Goal: Task Accomplishment & Management: Use online tool/utility

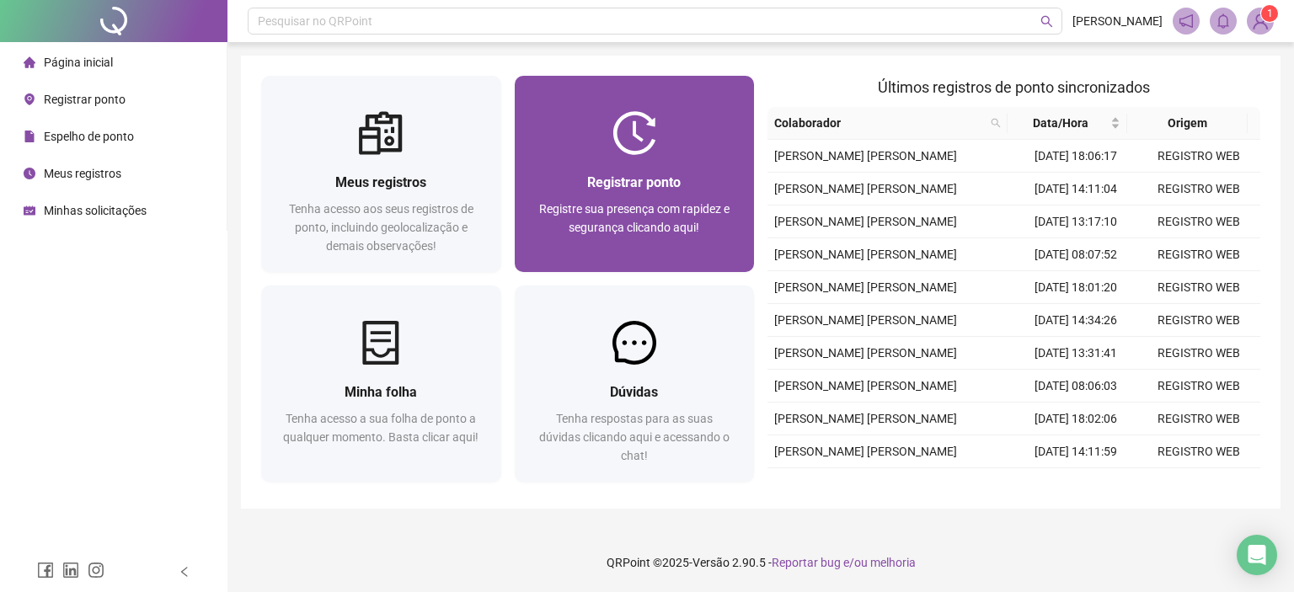
click at [585, 104] on div "Registrar ponto Registre sua presença com rapidez e segurança clicando aqui!" at bounding box center [635, 174] width 240 height 196
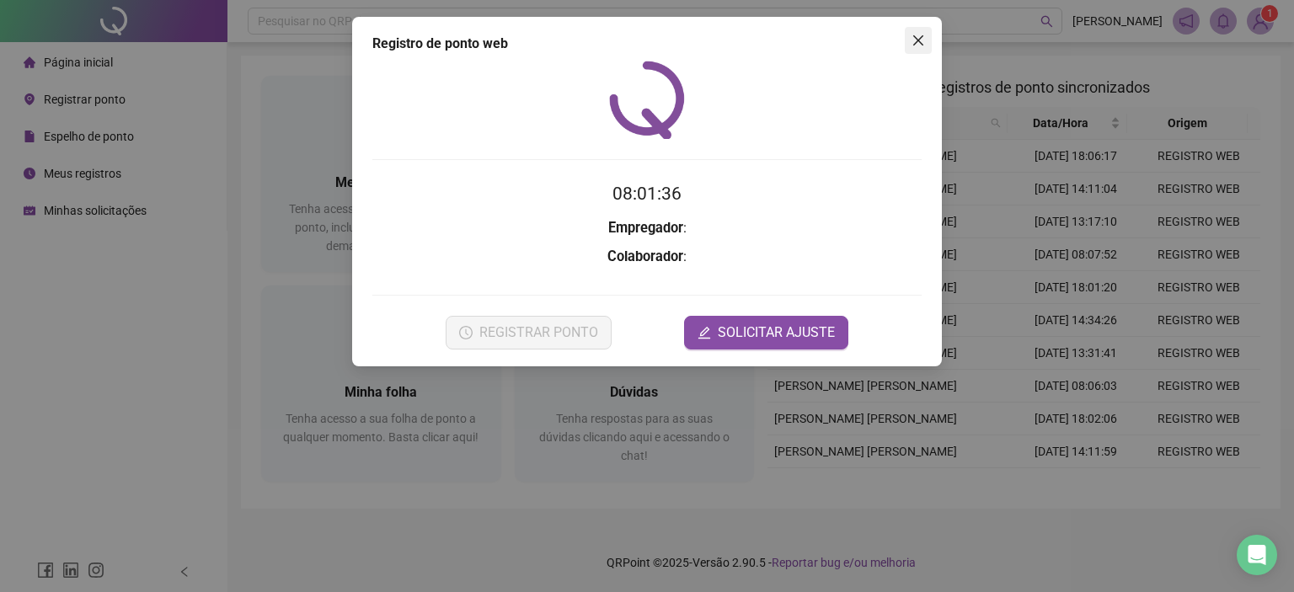
click at [917, 32] on button "Close" at bounding box center [918, 40] width 27 height 27
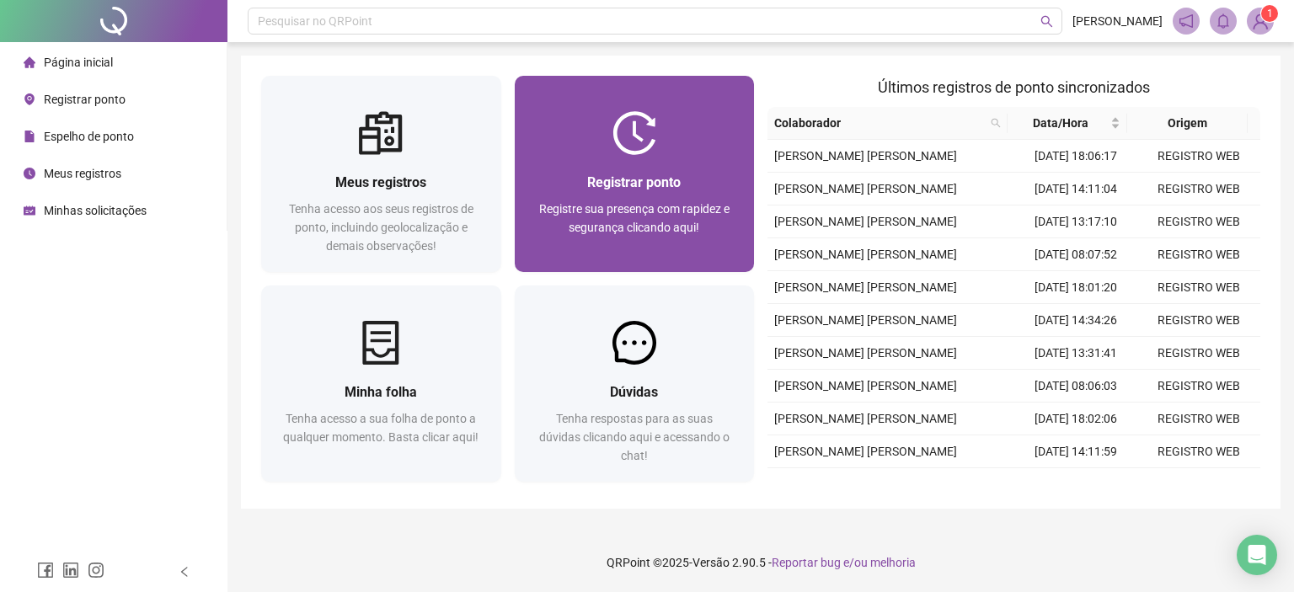
click at [682, 158] on div "Registrar ponto Registre sua presença com rapidez e segurança clicando aqui!" at bounding box center [635, 213] width 240 height 117
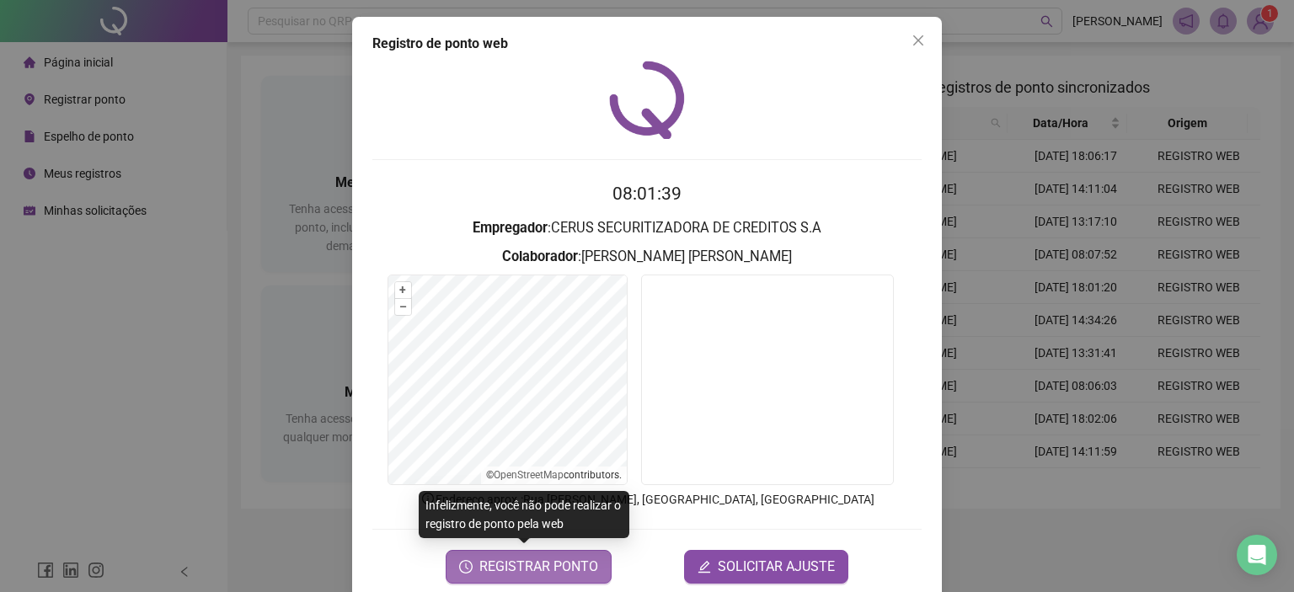
click at [539, 565] on span "REGISTRAR PONTO" at bounding box center [538, 567] width 119 height 20
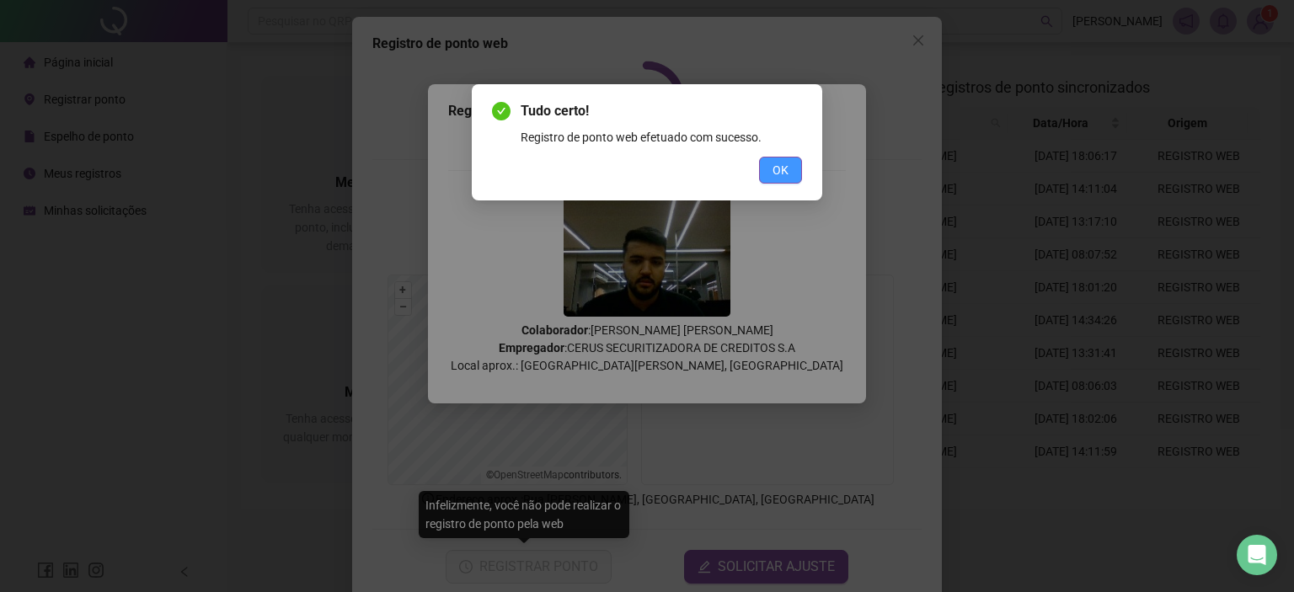
click at [798, 164] on button "OK" at bounding box center [780, 170] width 43 height 27
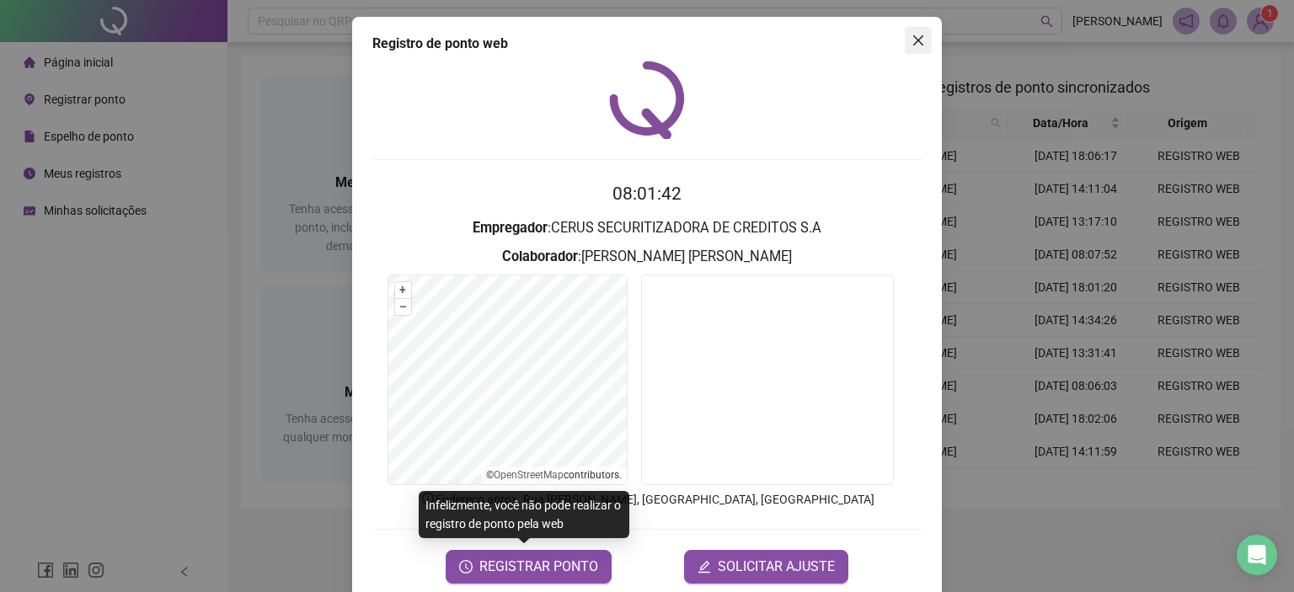
click at [911, 27] on button "Close" at bounding box center [918, 40] width 27 height 27
